Goal: Task Accomplishment & Management: Manage account settings

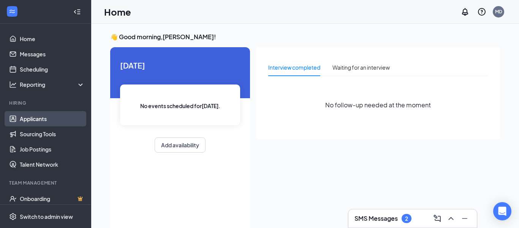
click at [25, 121] on link "Applicants" at bounding box center [52, 118] width 65 height 15
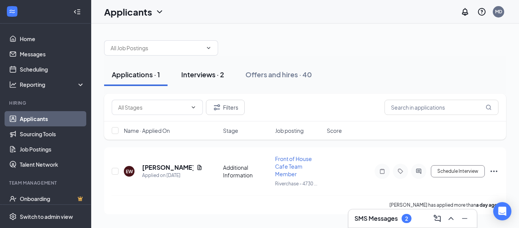
click at [194, 76] on div "Interviews · 2" at bounding box center [202, 75] width 43 height 10
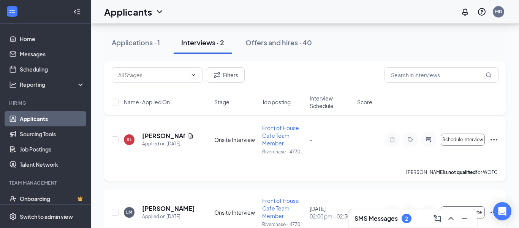
scroll to position [42, 0]
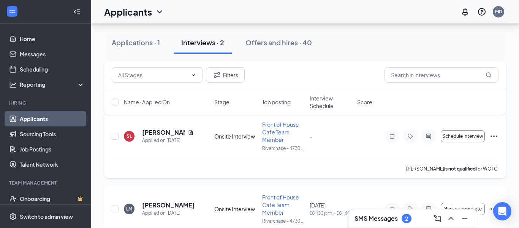
click at [274, 133] on span "Front of House Cafe Team Member" at bounding box center [280, 132] width 37 height 22
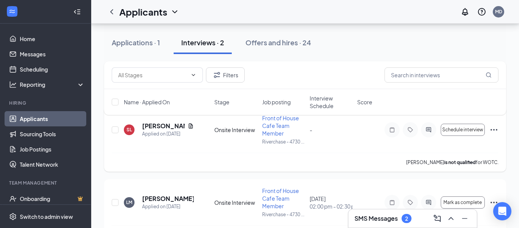
scroll to position [82, 0]
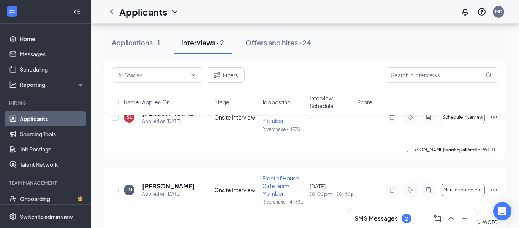
click at [151, 117] on div "Filters Name · Applied On Stage Job posting Interview Schedule Score" at bounding box center [305, 91] width 402 height 61
click at [192, 117] on div "Filters Name · Applied On Stage Job posting Interview Schedule Score" at bounding box center [305, 91] width 402 height 61
click at [192, 118] on div "Filters Name · Applied On Stage Job posting Interview Schedule Score" at bounding box center [305, 91] width 402 height 61
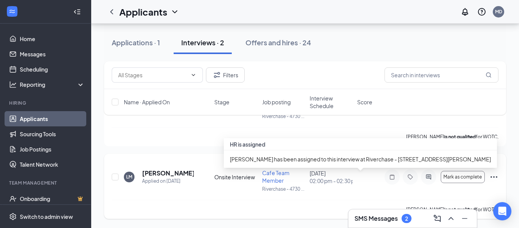
scroll to position [108, 0]
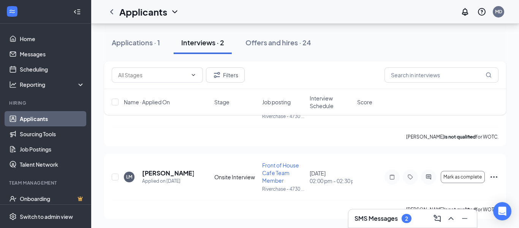
click at [401, 216] on div "SMS Messages 2" at bounding box center [383, 218] width 57 height 9
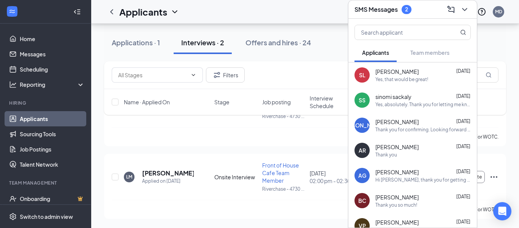
click at [397, 77] on div "Yes, that would be great!" at bounding box center [402, 79] width 53 height 6
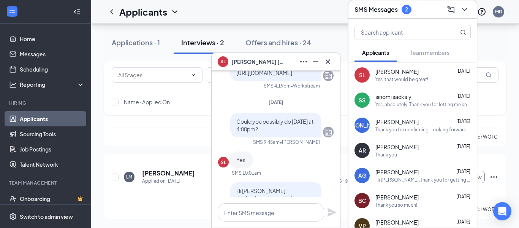
scroll to position [-119, 0]
click at [327, 59] on icon "Cross" at bounding box center [328, 61] width 9 height 9
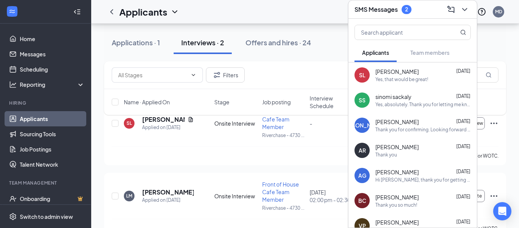
scroll to position [0, 0]
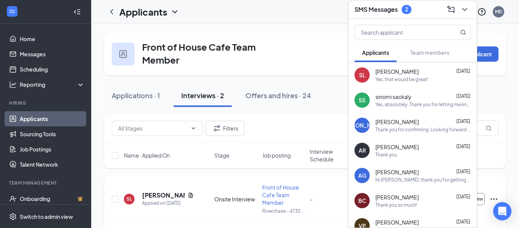
click at [276, 192] on span "Front of House Cafe Team Member" at bounding box center [280, 195] width 37 height 22
click at [193, 198] on icon "Document" at bounding box center [191, 195] width 6 height 6
